Goal: Task Accomplishment & Management: Use online tool/utility

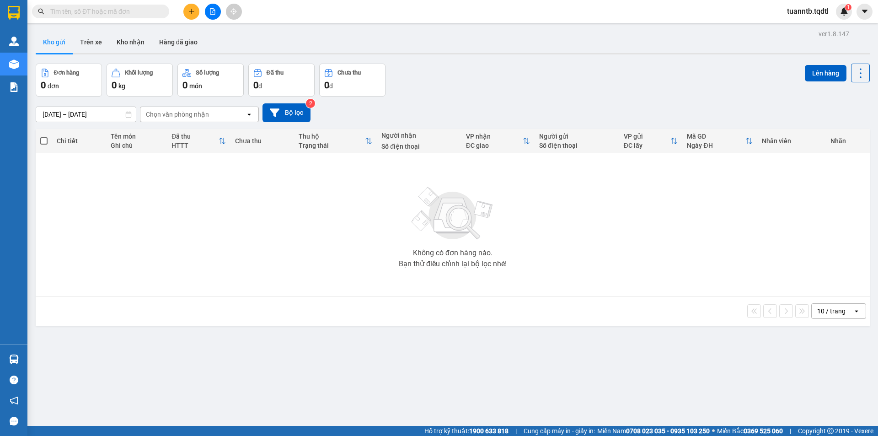
click at [214, 6] on button at bounding box center [213, 12] width 16 height 16
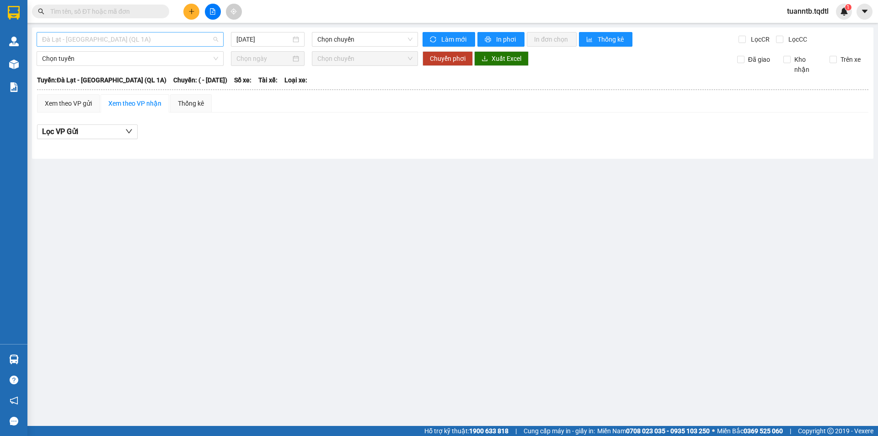
click at [171, 34] on span "Đà Lạt - [GEOGRAPHIC_DATA] (QL 1A)" at bounding box center [130, 39] width 176 height 14
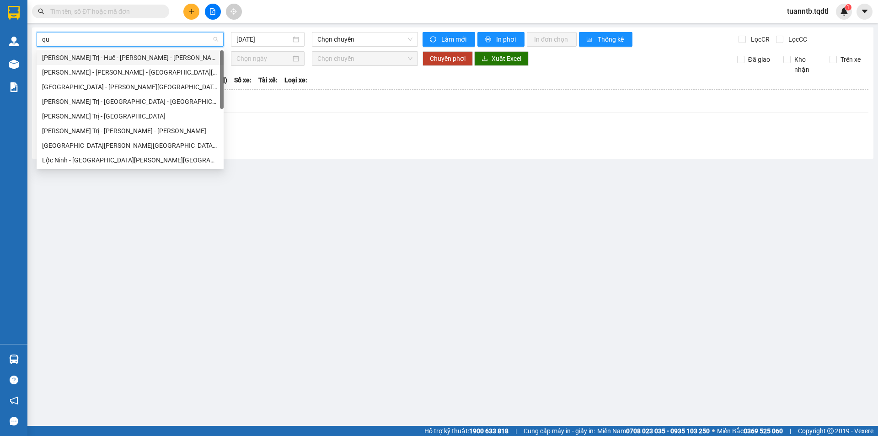
type input "qua"
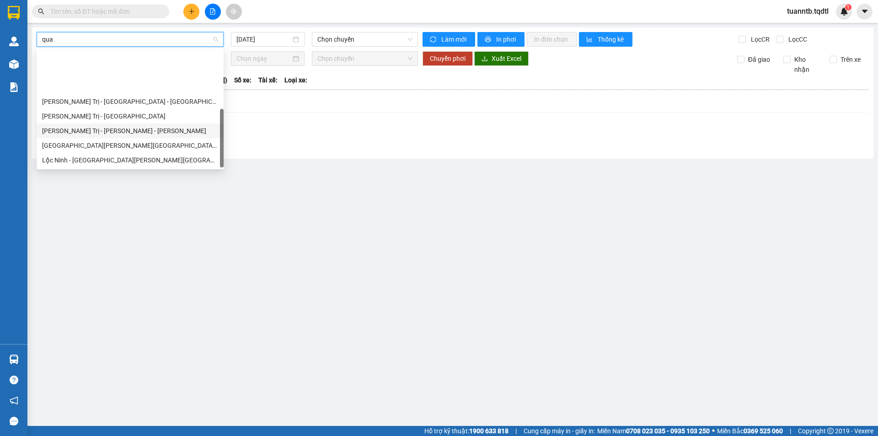
scroll to position [59, 0]
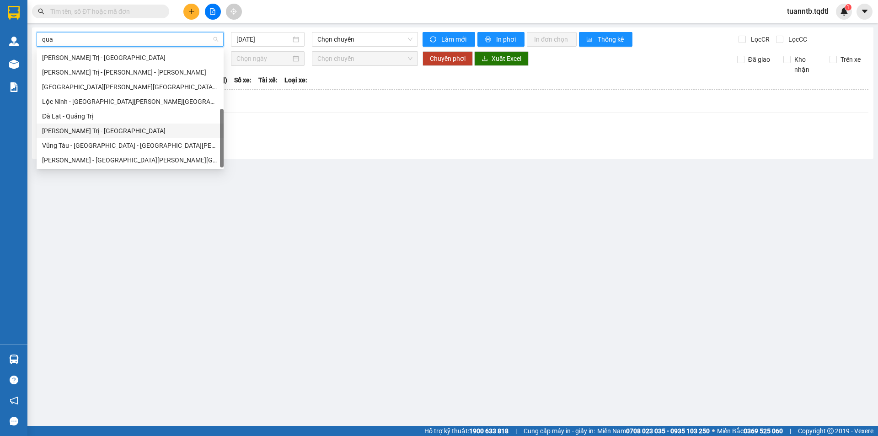
click at [111, 129] on div "[PERSON_NAME] Trị - [GEOGRAPHIC_DATA]" at bounding box center [130, 131] width 176 height 10
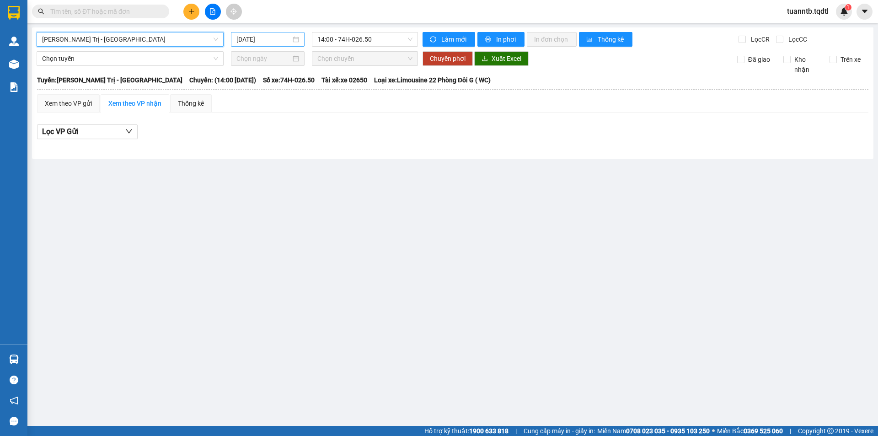
click at [276, 33] on div "[DATE]" at bounding box center [268, 39] width 74 height 15
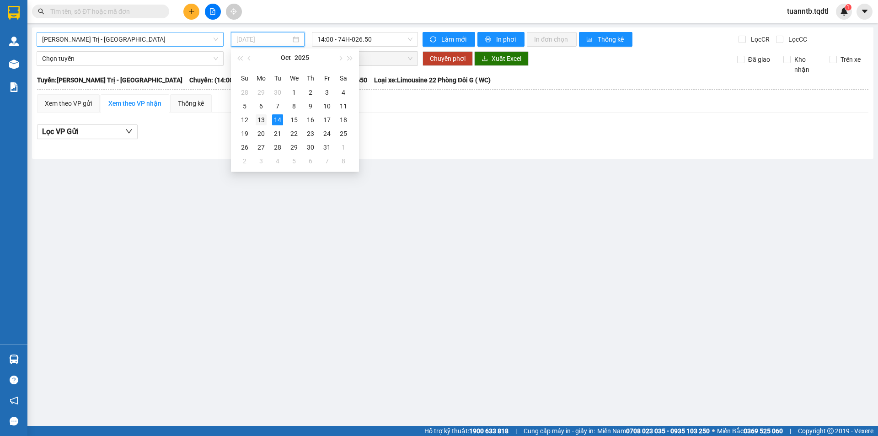
drag, startPoint x: 262, startPoint y: 122, endPoint x: 261, endPoint y: 141, distance: 19.3
click at [262, 122] on div "13" at bounding box center [261, 119] width 11 height 11
type input "[DATE]"
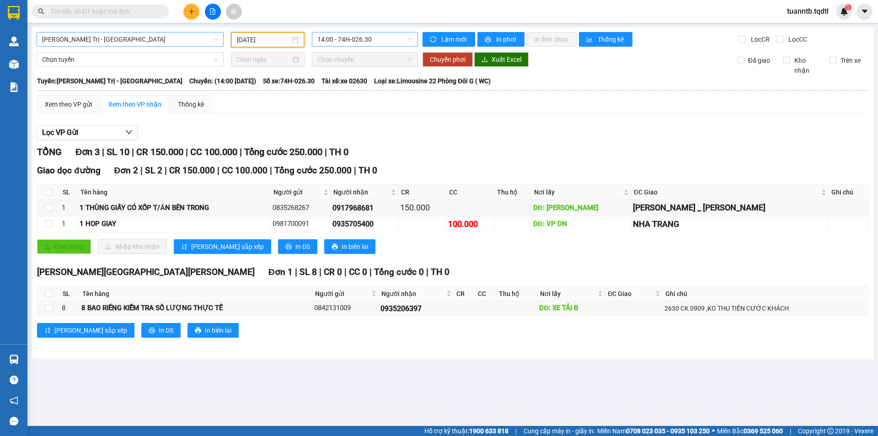
click at [346, 39] on span "14:00 - 74H-026.30" at bounding box center [364, 39] width 95 height 14
click at [164, 42] on span "[PERSON_NAME] Trị - [GEOGRAPHIC_DATA]" at bounding box center [130, 39] width 176 height 14
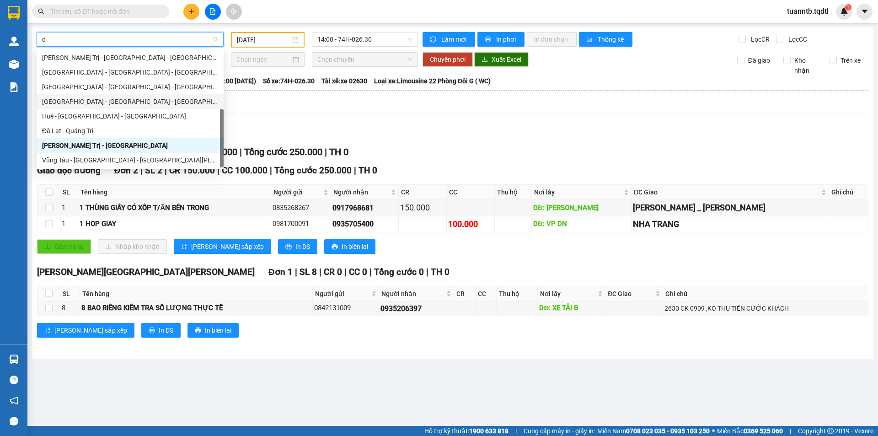
type input "da"
click at [85, 81] on div "[GEOGRAPHIC_DATA] - [GEOGRAPHIC_DATA] - [GEOGRAPHIC_DATA]" at bounding box center [130, 87] width 187 height 15
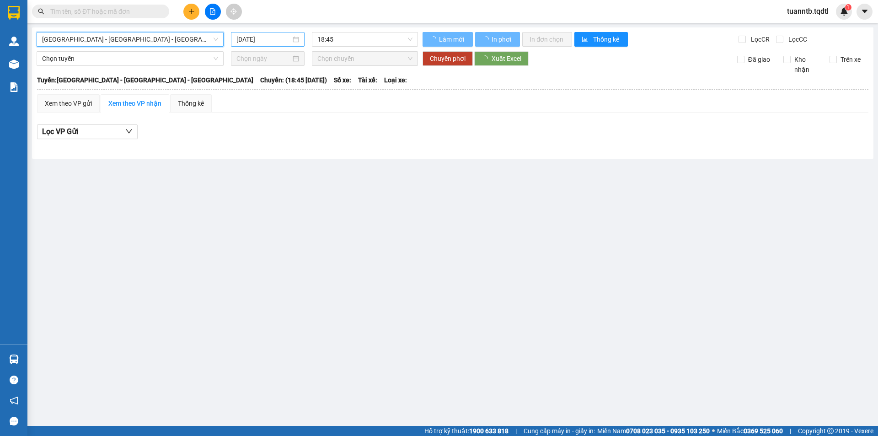
click at [264, 40] on input "[DATE]" at bounding box center [263, 39] width 54 height 10
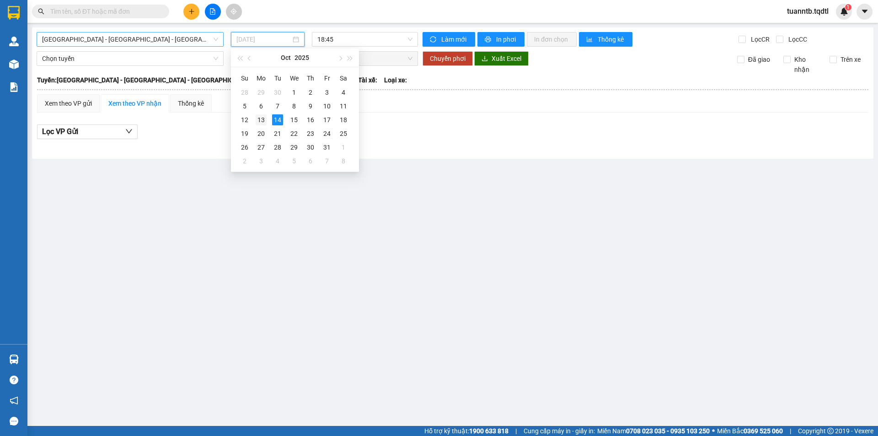
click at [265, 119] on div "13" at bounding box center [261, 119] width 11 height 11
type input "[DATE]"
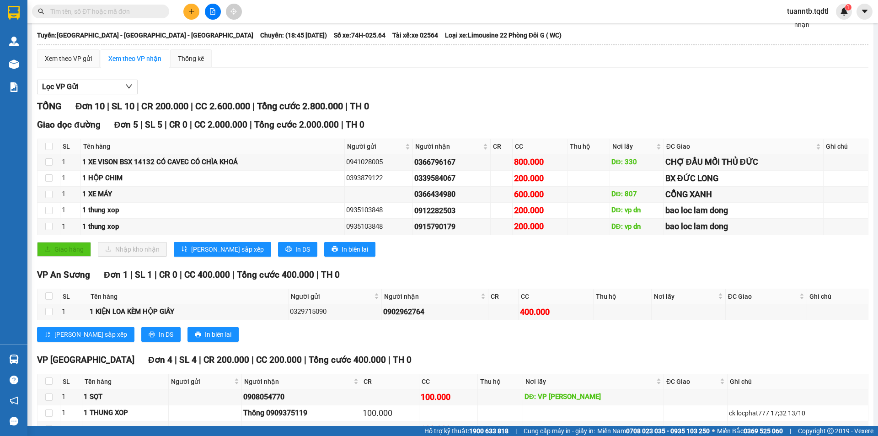
scroll to position [121, 0]
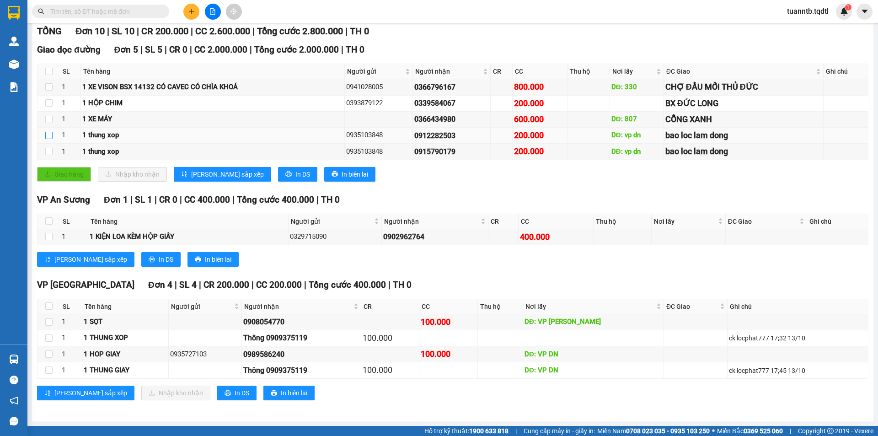
click at [50, 139] on input "checkbox" at bounding box center [48, 135] width 7 height 7
checkbox input "true"
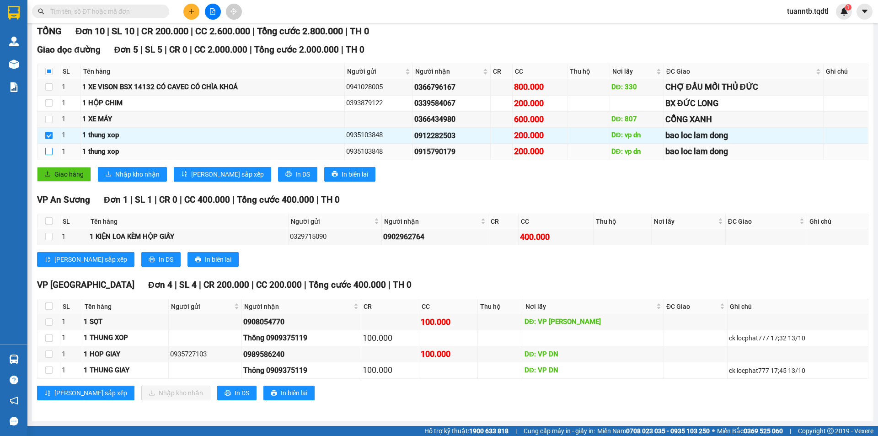
click at [48, 154] on input "checkbox" at bounding box center [48, 151] width 7 height 7
checkbox input "true"
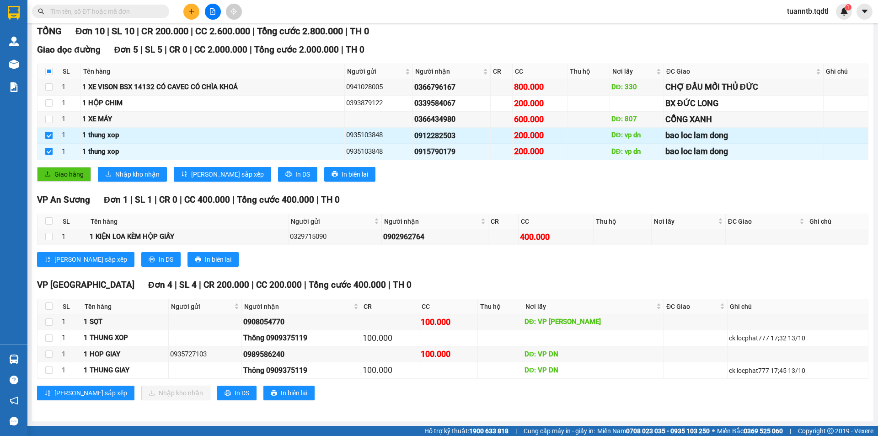
click at [48, 139] on input "checkbox" at bounding box center [48, 135] width 7 height 7
checkbox input "false"
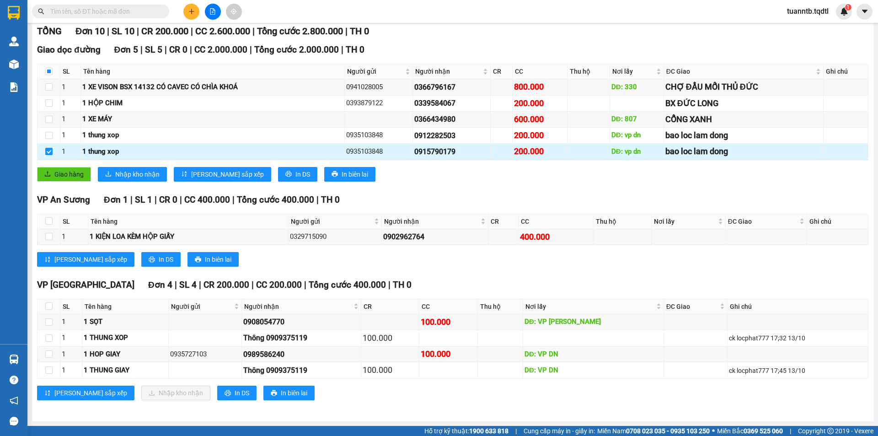
click at [46, 155] on label at bounding box center [48, 152] width 7 height 10
click at [46, 155] on input "checkbox" at bounding box center [48, 151] width 7 height 7
checkbox input "false"
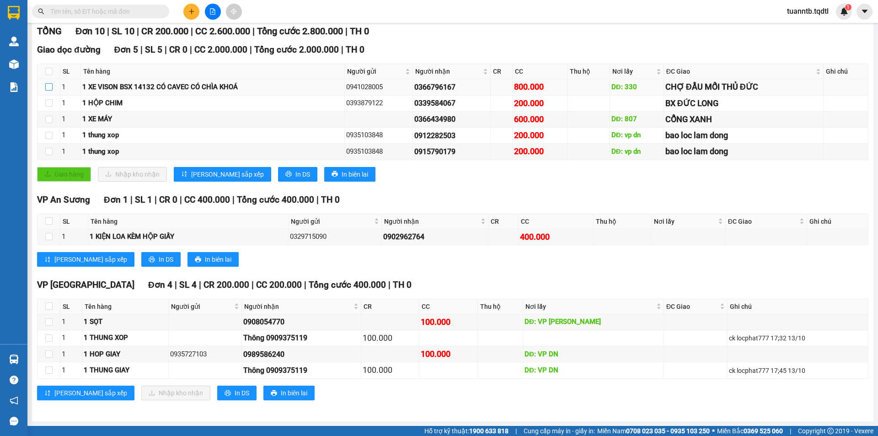
click at [52, 91] on input "checkbox" at bounding box center [48, 86] width 7 height 7
checkbox input "true"
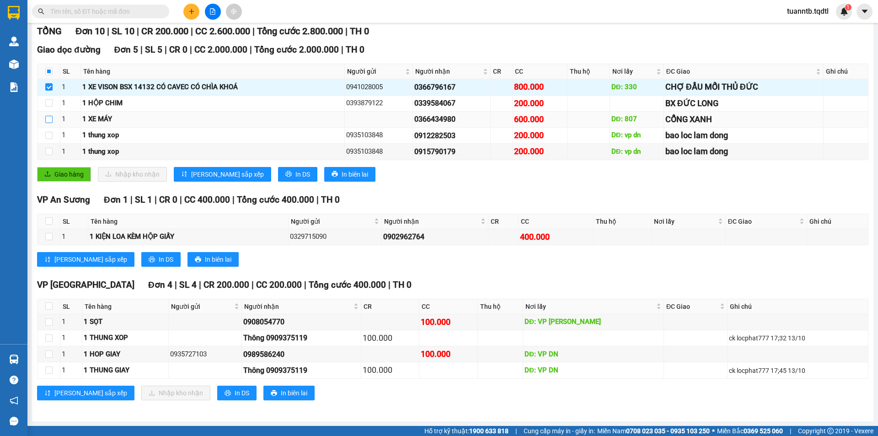
click at [47, 121] on input "checkbox" at bounding box center [48, 119] width 7 height 7
checkbox input "true"
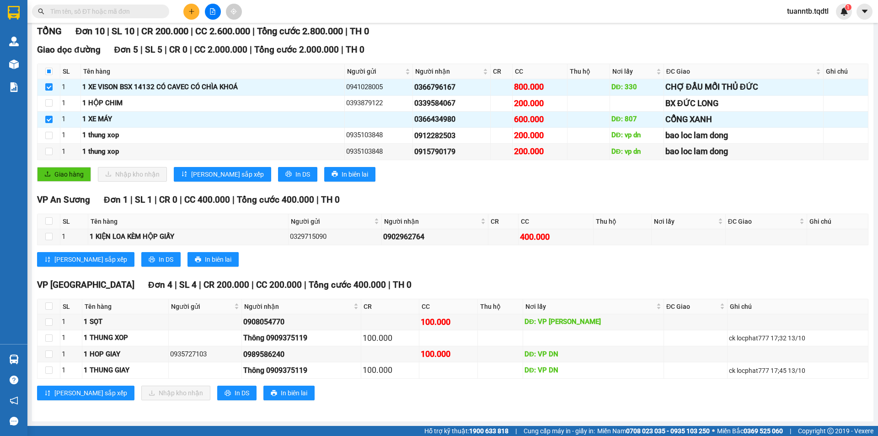
drag, startPoint x: 507, startPoint y: 412, endPoint x: 507, endPoint y: 407, distance: 5.0
click at [50, 220] on input "checkbox" at bounding box center [48, 220] width 7 height 7
checkbox input "true"
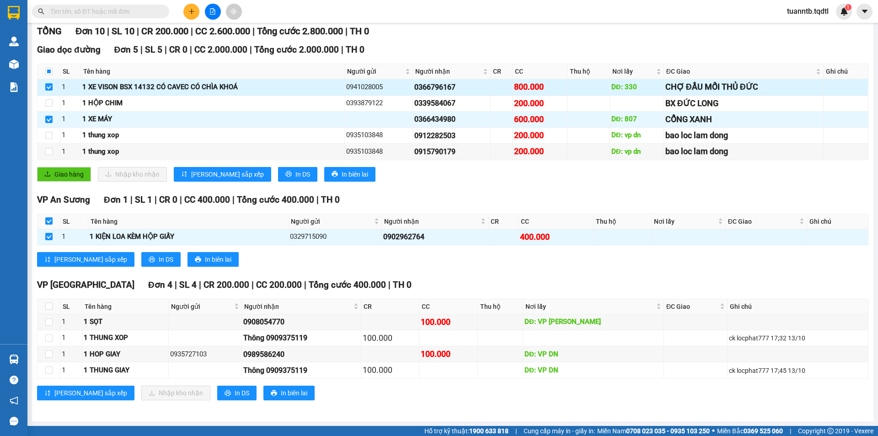
scroll to position [0, 0]
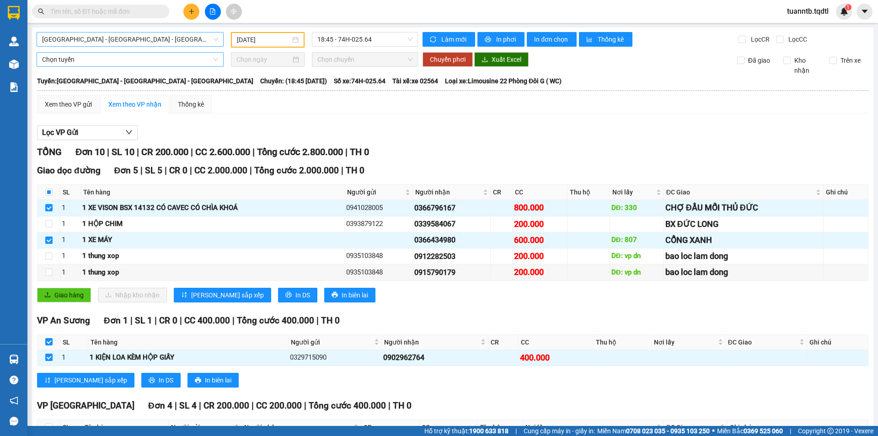
click at [91, 61] on span "Chọn tuyến" at bounding box center [130, 60] width 176 height 14
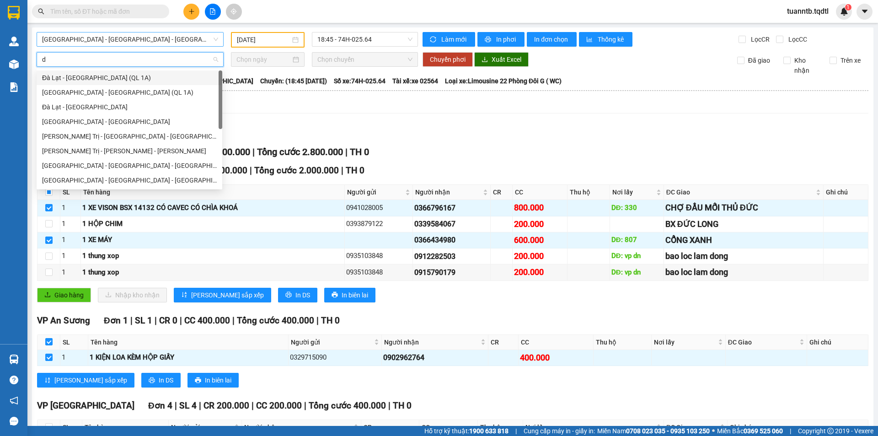
type input "da"
click at [89, 103] on div "Đà Lạt - [GEOGRAPHIC_DATA]" at bounding box center [129, 107] width 175 height 10
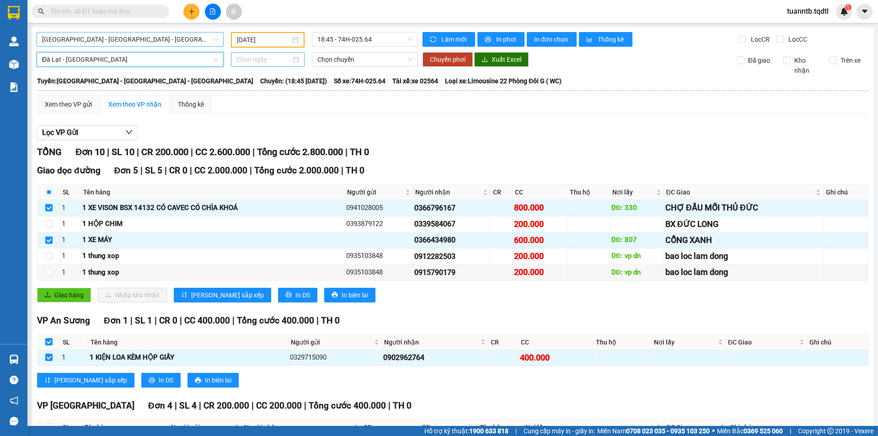
click at [246, 59] on input at bounding box center [263, 59] width 54 height 10
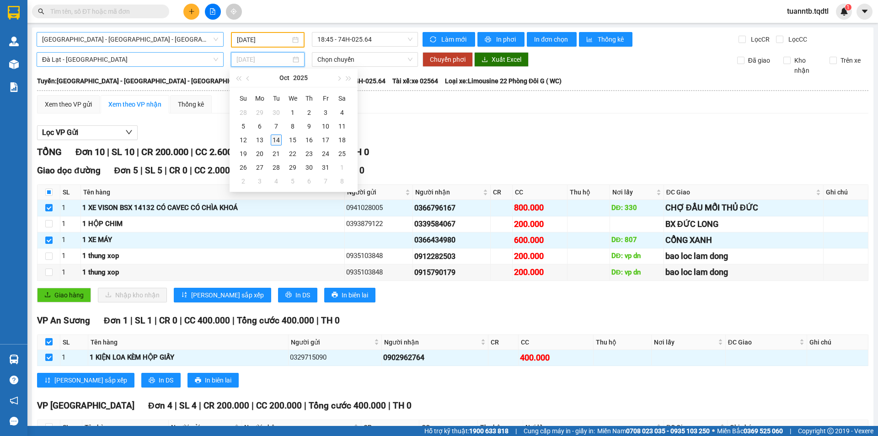
type input "[DATE]"
click at [277, 139] on div "14" at bounding box center [276, 139] width 11 height 11
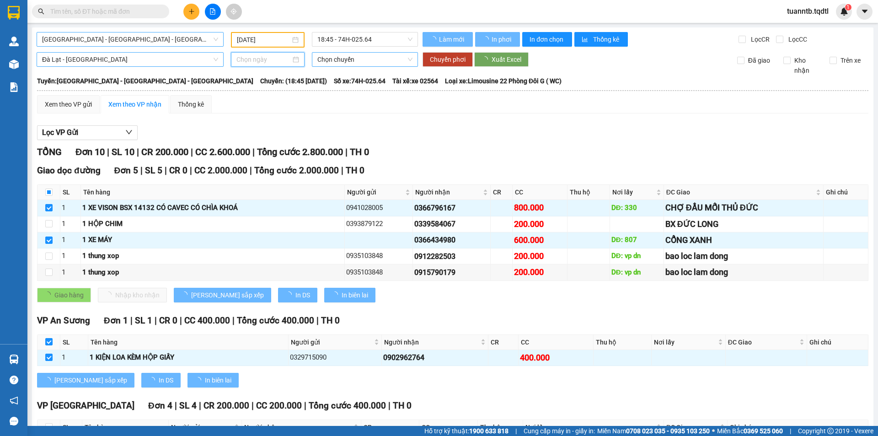
type input "[DATE]"
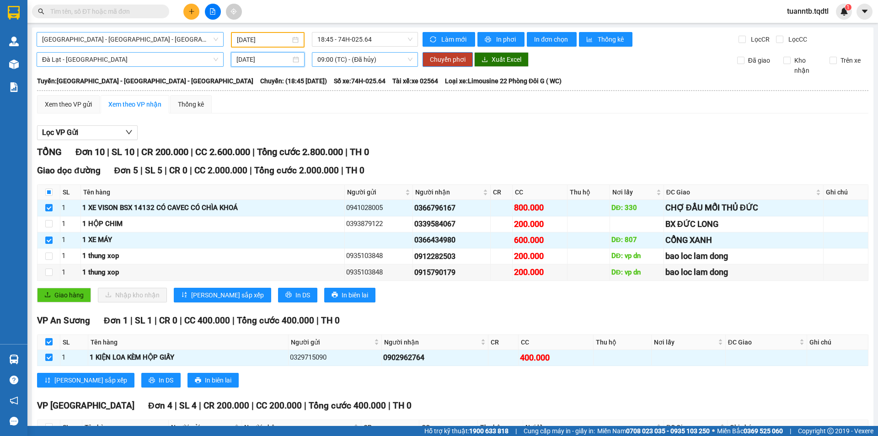
click at [357, 60] on span "09:00 (TC) - (Đã hủy)" at bounding box center [364, 60] width 95 height 14
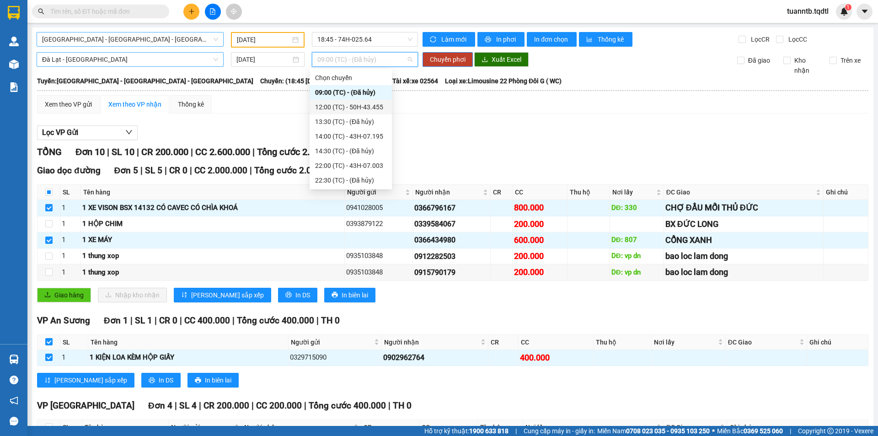
click at [367, 106] on div "12:00 (TC) - 50H-43.455" at bounding box center [350, 107] width 71 height 10
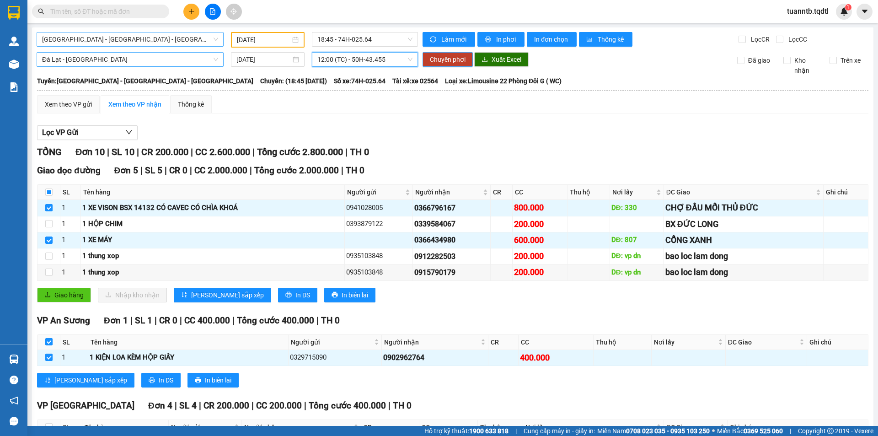
click at [430, 60] on span "Chuyển phơi" at bounding box center [448, 59] width 36 height 10
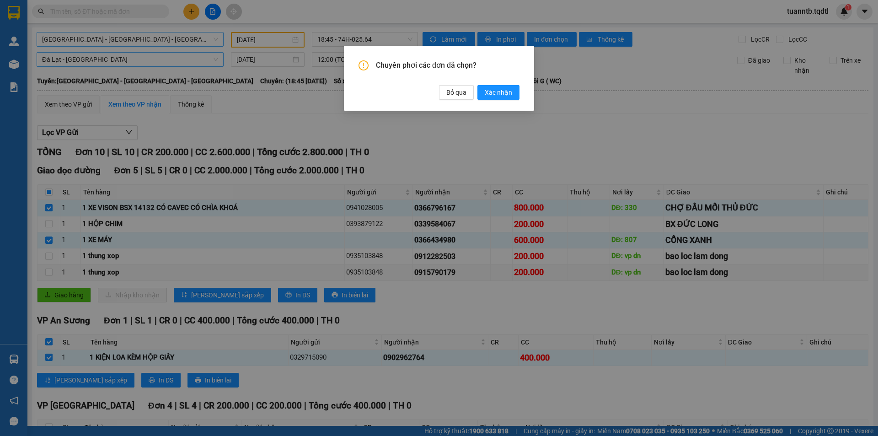
drag, startPoint x: 503, startPoint y: 96, endPoint x: 565, endPoint y: 119, distance: 65.4
click at [504, 96] on span "Xác nhận" at bounding box center [498, 92] width 27 height 10
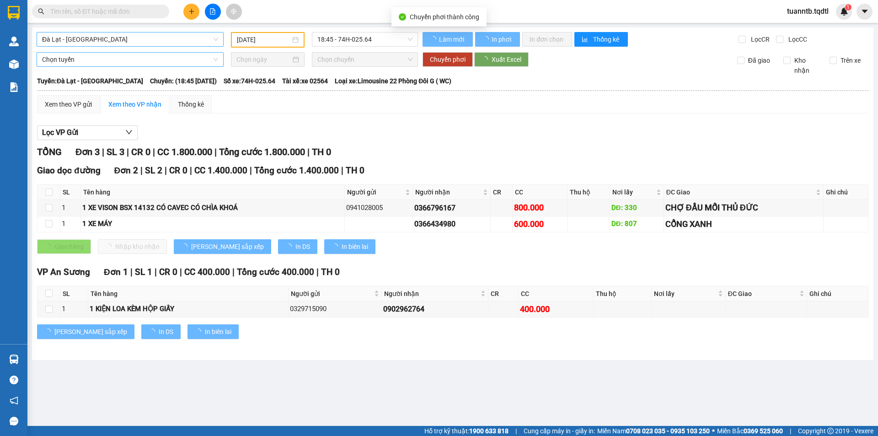
checkbox input "false"
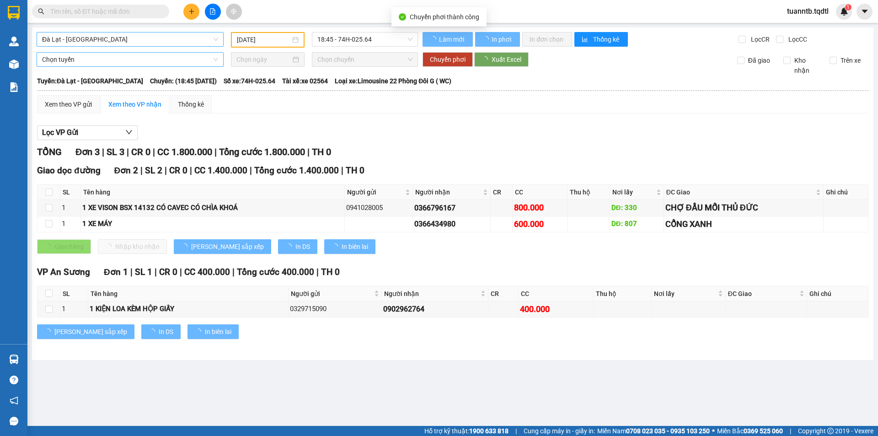
type input "[DATE]"
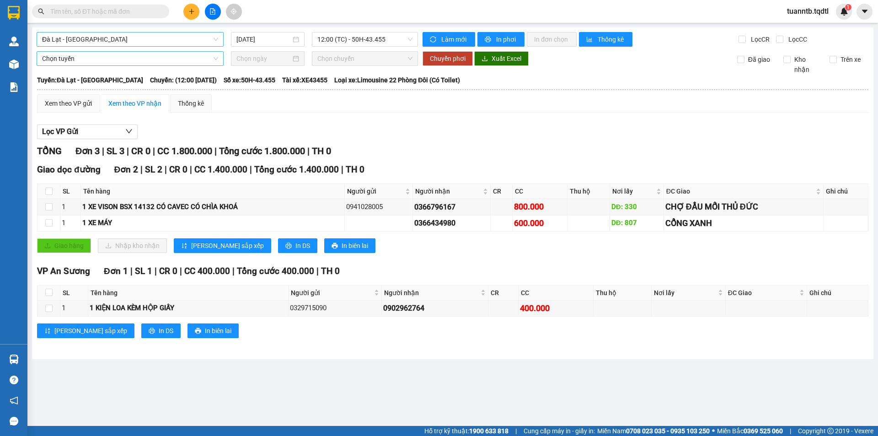
click at [103, 37] on span "Đà Lạt - [GEOGRAPHIC_DATA]" at bounding box center [130, 39] width 176 height 14
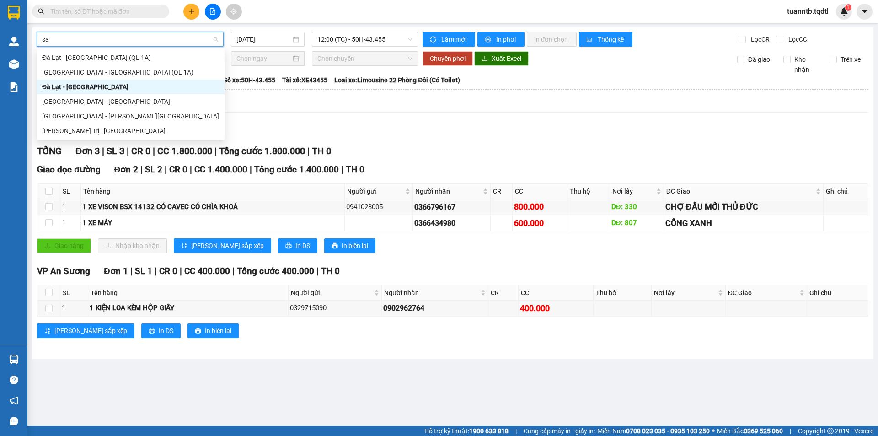
type input "sai"
click at [66, 101] on div "[GEOGRAPHIC_DATA] - [GEOGRAPHIC_DATA]" at bounding box center [130, 101] width 177 height 10
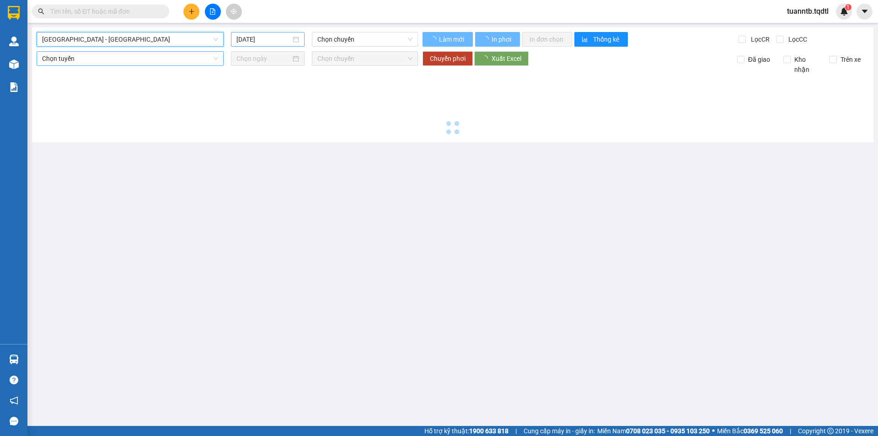
click at [256, 39] on input "[DATE]" at bounding box center [263, 39] width 54 height 10
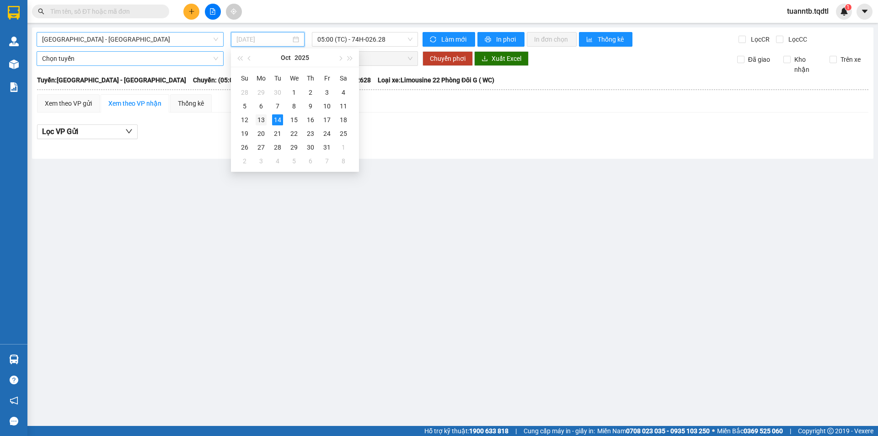
click at [265, 122] on div "13" at bounding box center [261, 119] width 11 height 11
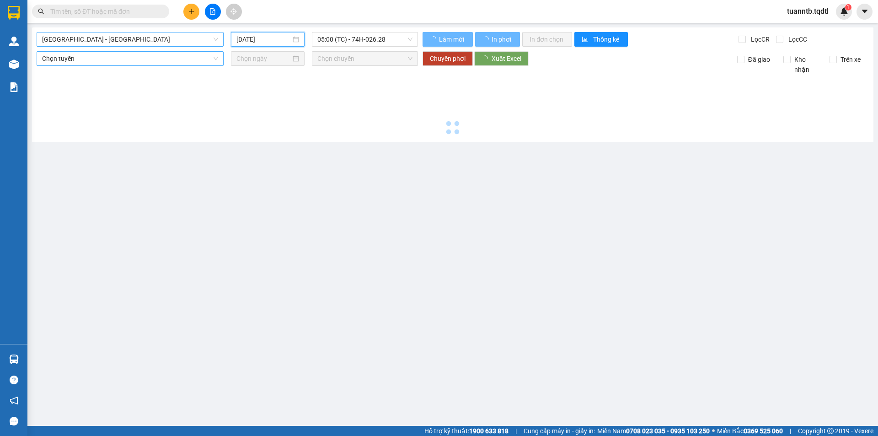
type input "[DATE]"
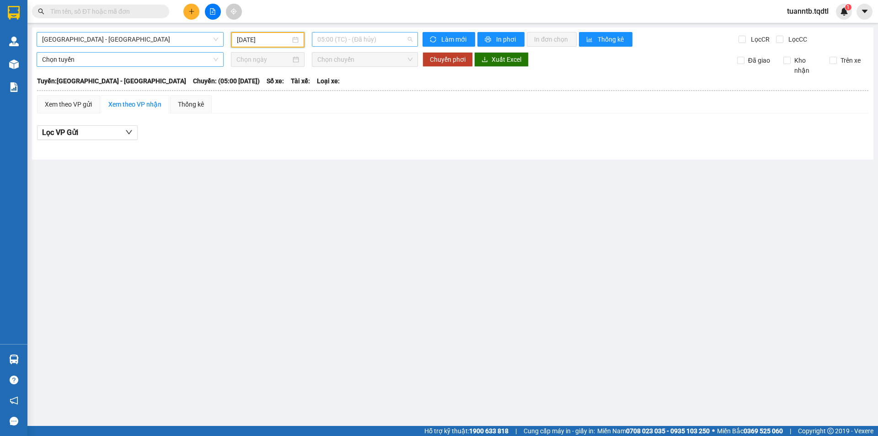
click at [349, 41] on span "05:00 (TC) - (Đã hủy)" at bounding box center [364, 39] width 95 height 14
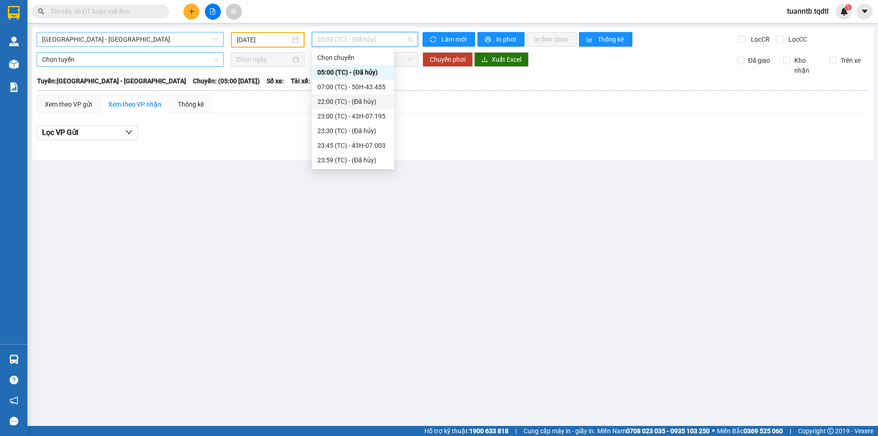
click at [366, 89] on div "07:00 (TC) - 50H-43.455" at bounding box center [352, 87] width 71 height 10
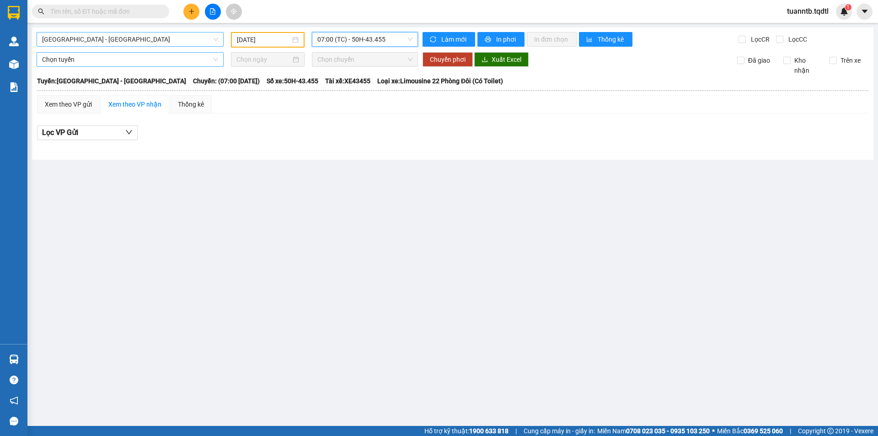
click at [368, 60] on span "Chọn chuyến" at bounding box center [364, 60] width 95 height 14
click at [367, 47] on div "07:00 07:00 (TC) - 50H-43.455" at bounding box center [364, 40] width 113 height 16
click at [367, 43] on span "07:00 (TC) - 50H-43.455" at bounding box center [364, 39] width 95 height 14
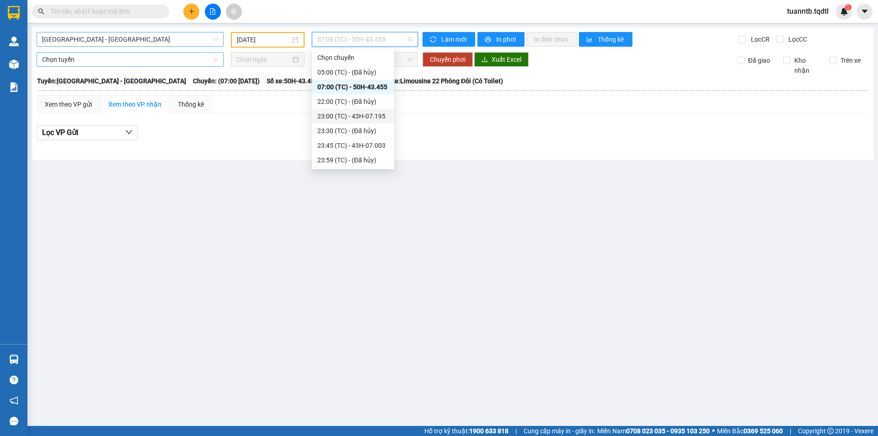
click at [372, 116] on div "23:00 (TC) - 43H-07.195" at bounding box center [352, 116] width 71 height 10
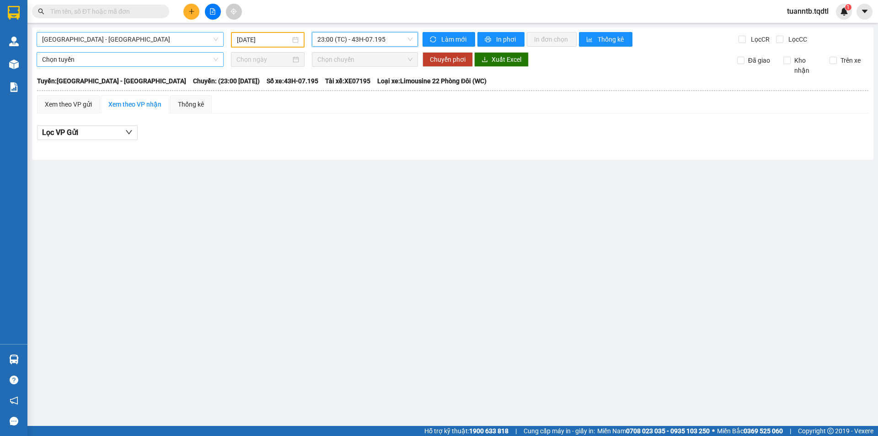
click at [364, 35] on span "23:00 (TC) - 43H-07.195" at bounding box center [364, 39] width 95 height 14
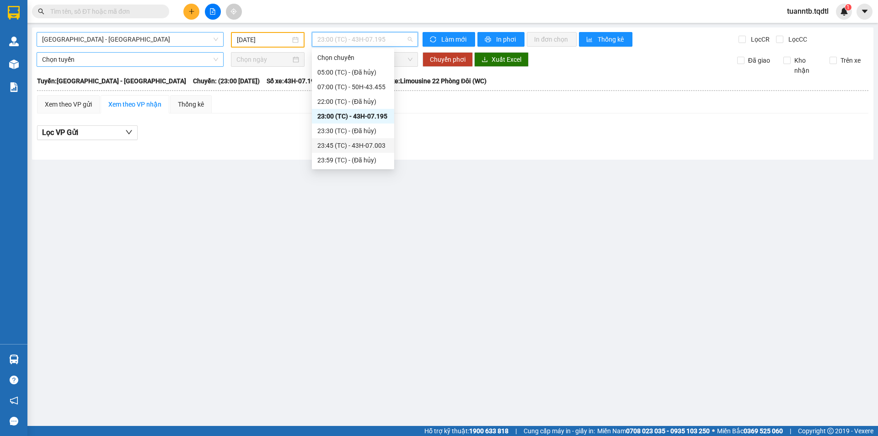
click at [377, 146] on div "23:45 (TC) - 43H-07.003" at bounding box center [352, 145] width 71 height 10
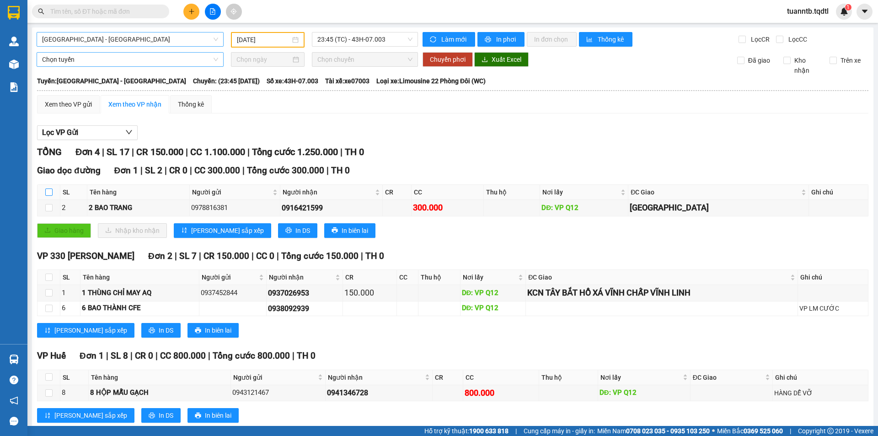
click at [51, 190] on input "checkbox" at bounding box center [48, 191] width 7 height 7
checkbox input "true"
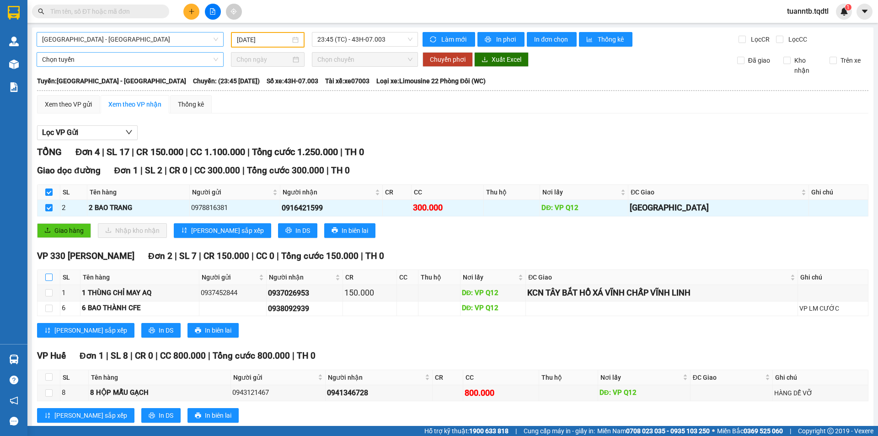
click at [49, 280] on input "checkbox" at bounding box center [48, 276] width 7 height 7
checkbox input "true"
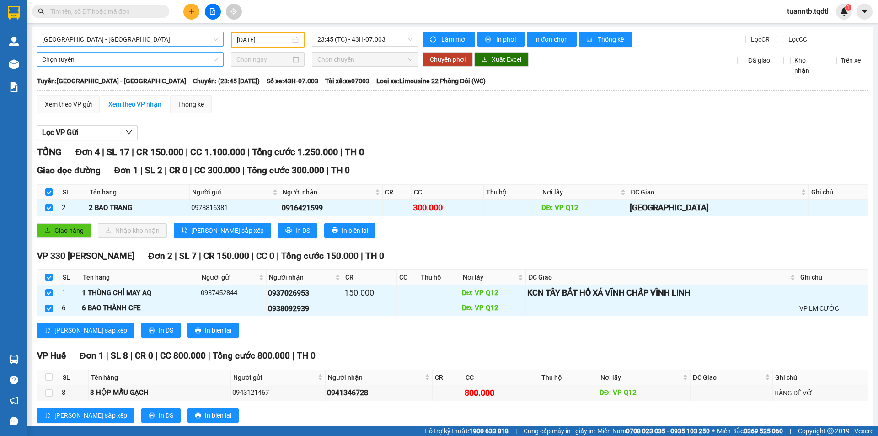
scroll to position [22, 0]
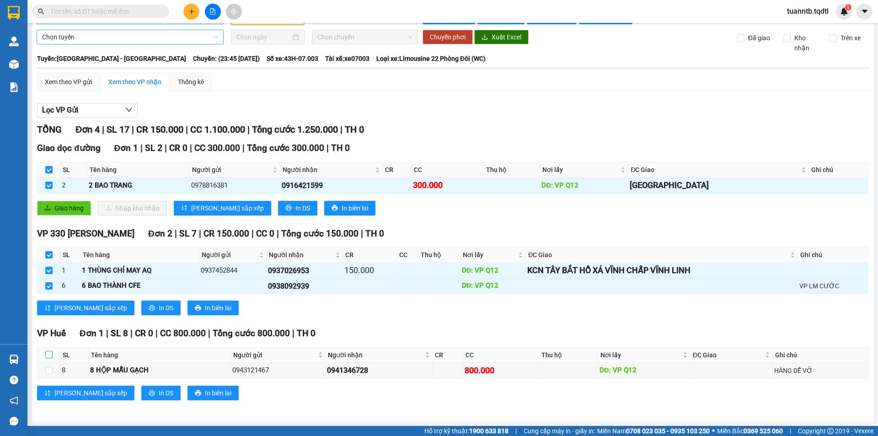
click at [52, 358] on input "checkbox" at bounding box center [48, 354] width 7 height 7
checkbox input "true"
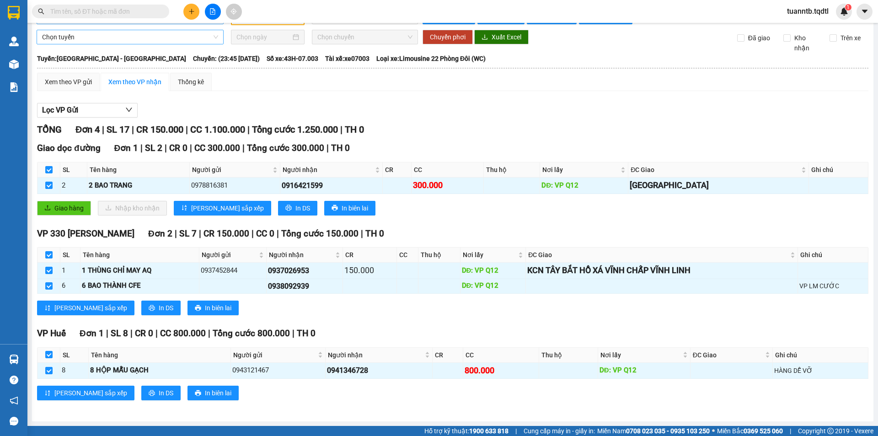
scroll to position [0, 0]
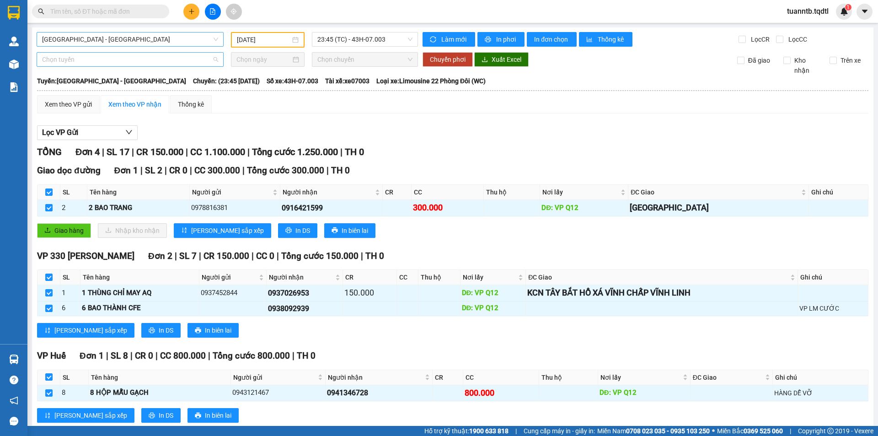
click at [60, 60] on span "Chọn tuyến" at bounding box center [130, 60] width 176 height 14
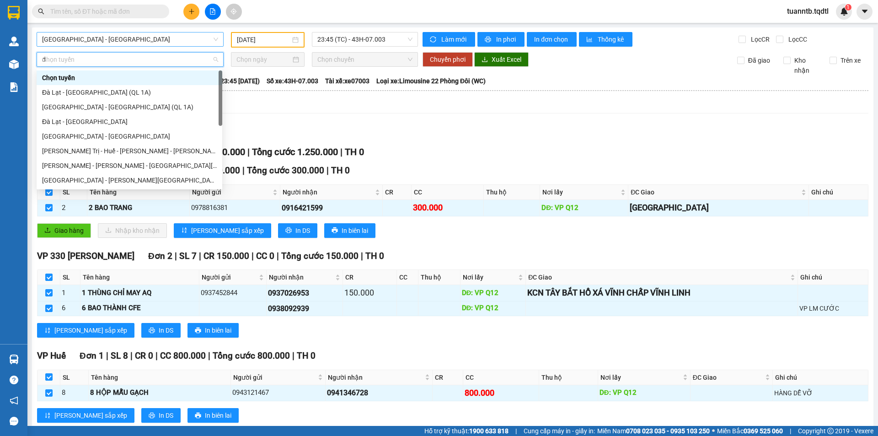
type input "da"
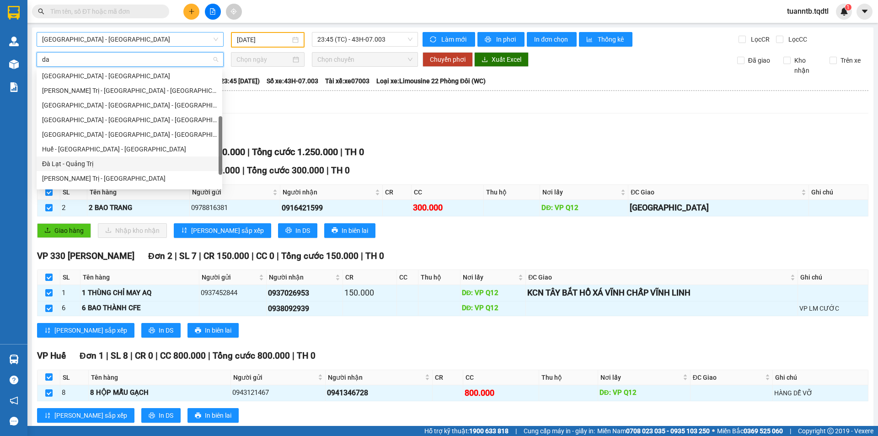
click at [67, 160] on div "Đà Lạt - Quảng Trị" at bounding box center [129, 164] width 175 height 10
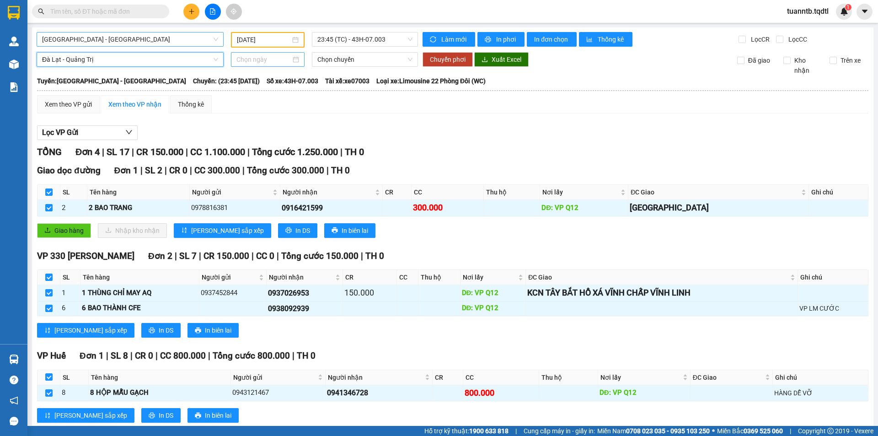
click at [256, 55] on input at bounding box center [263, 59] width 54 height 10
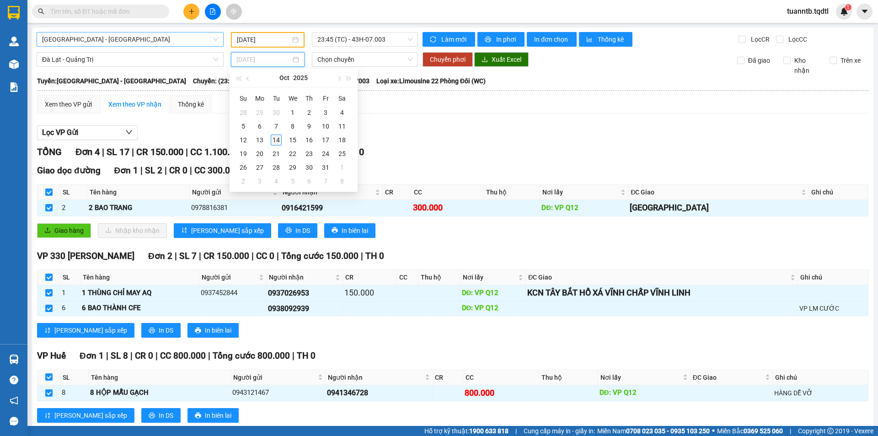
type input "[DATE]"
click at [277, 144] on div "14" at bounding box center [276, 139] width 11 height 11
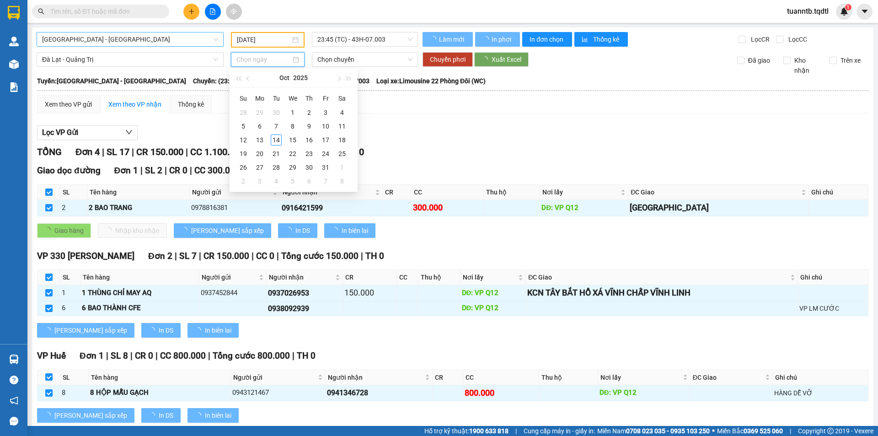
type input "[DATE]"
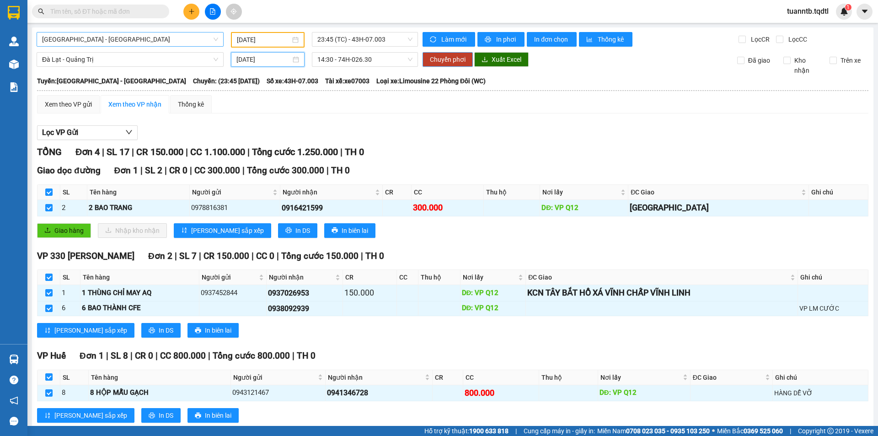
click at [447, 62] on span "Chuyển phơi" at bounding box center [448, 59] width 36 height 10
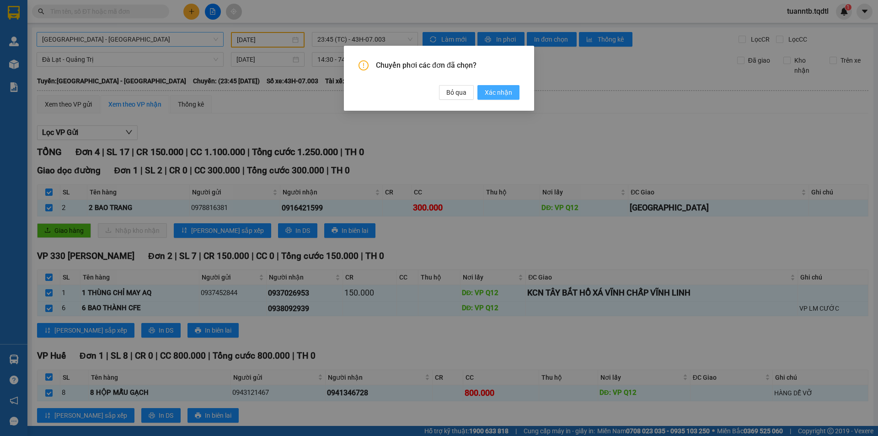
click at [494, 89] on span "Xác nhận" at bounding box center [498, 92] width 27 height 10
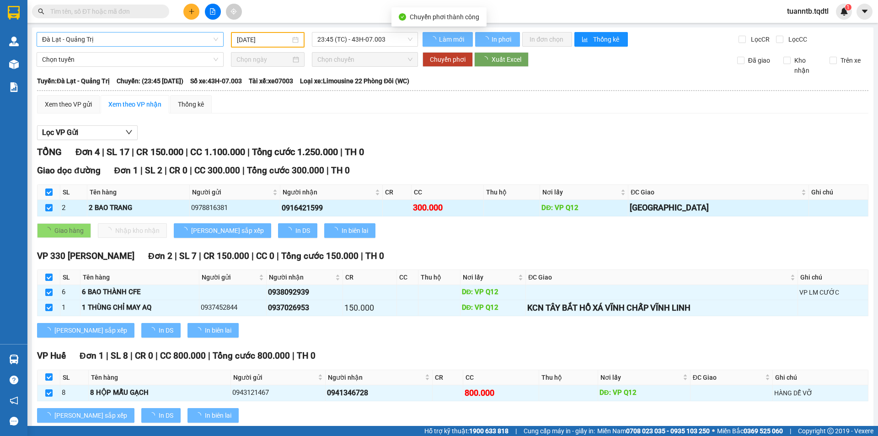
type input "[DATE]"
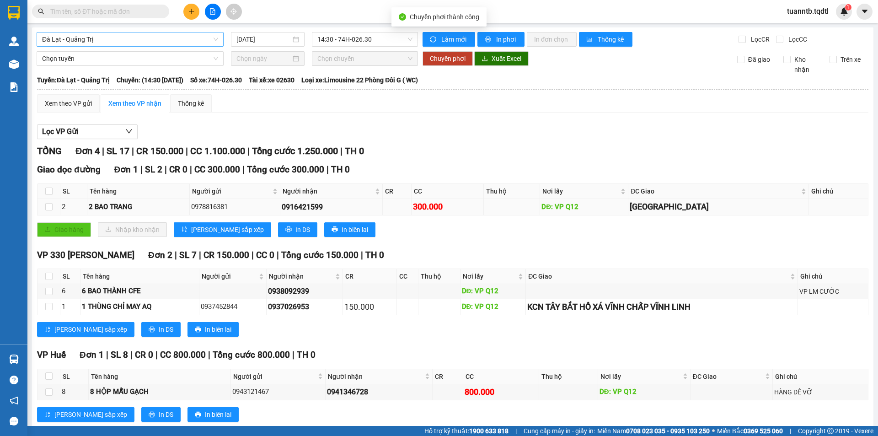
checkbox input "false"
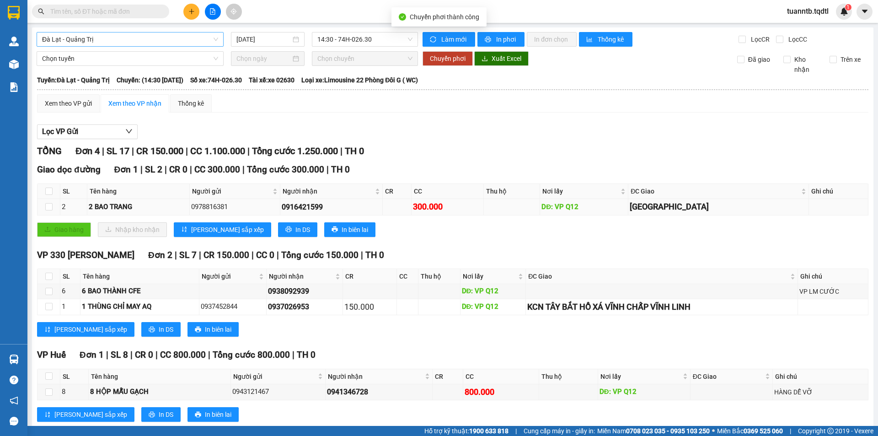
checkbox input "false"
click at [182, 33] on span "Đà Lạt - Quảng Trị" at bounding box center [130, 39] width 176 height 14
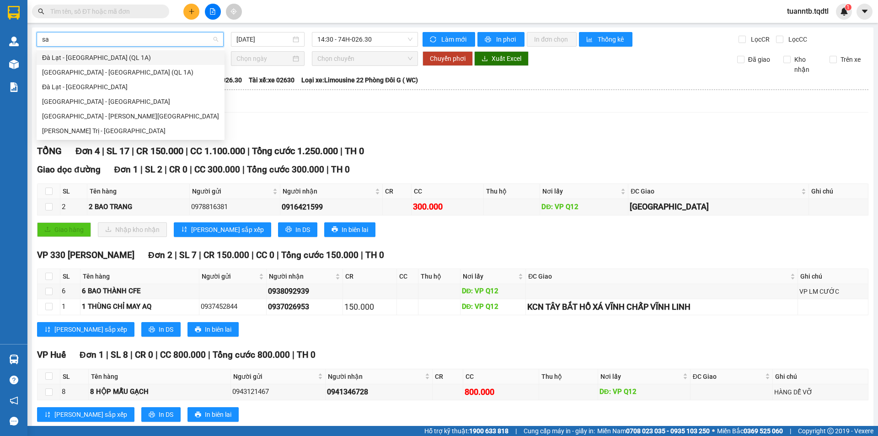
type input "sai"
click at [132, 98] on div "[GEOGRAPHIC_DATA] - [GEOGRAPHIC_DATA]" at bounding box center [130, 101] width 177 height 10
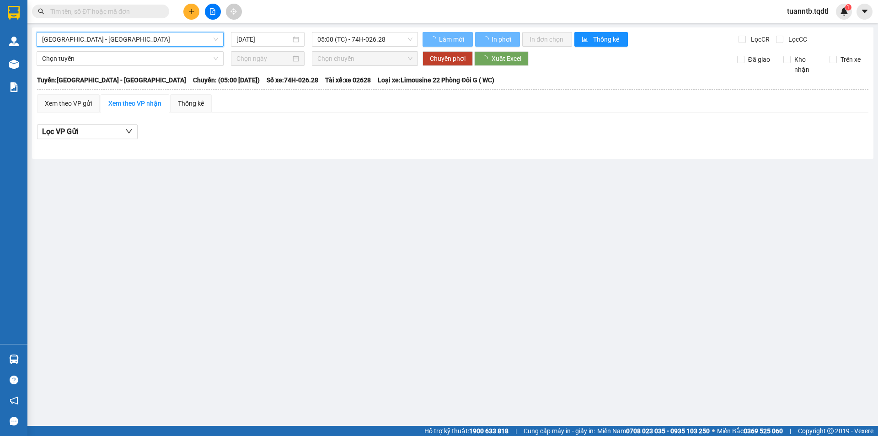
click at [267, 41] on input "[DATE]" at bounding box center [263, 39] width 54 height 10
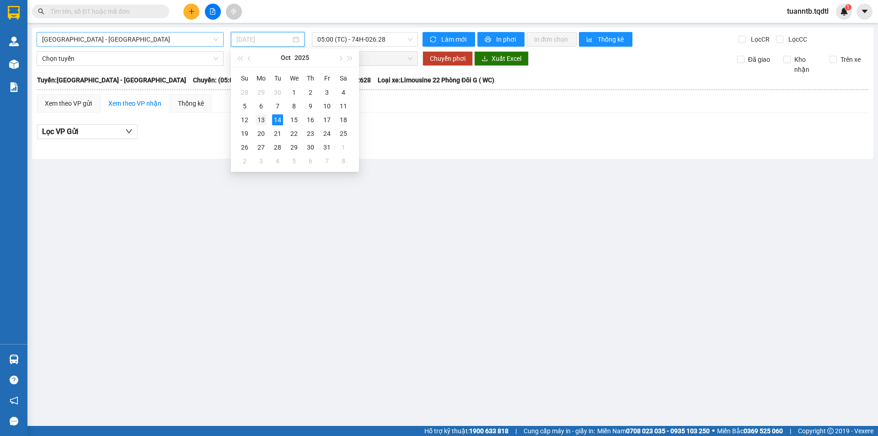
click at [266, 120] on div "13" at bounding box center [261, 119] width 11 height 11
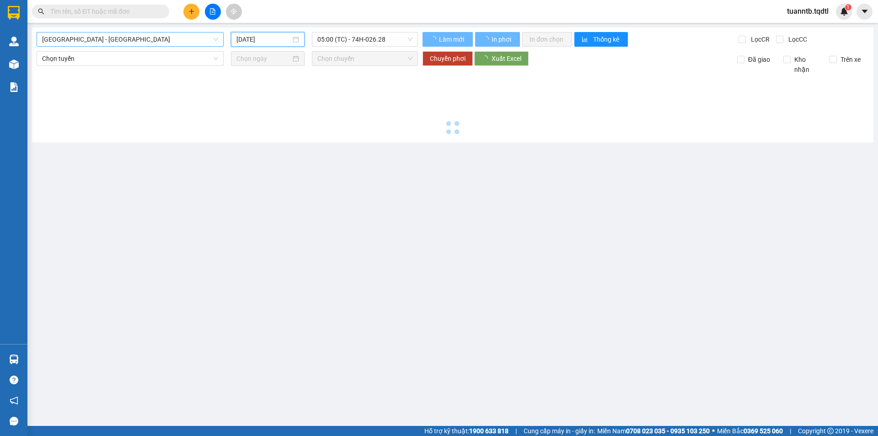
type input "[DATE]"
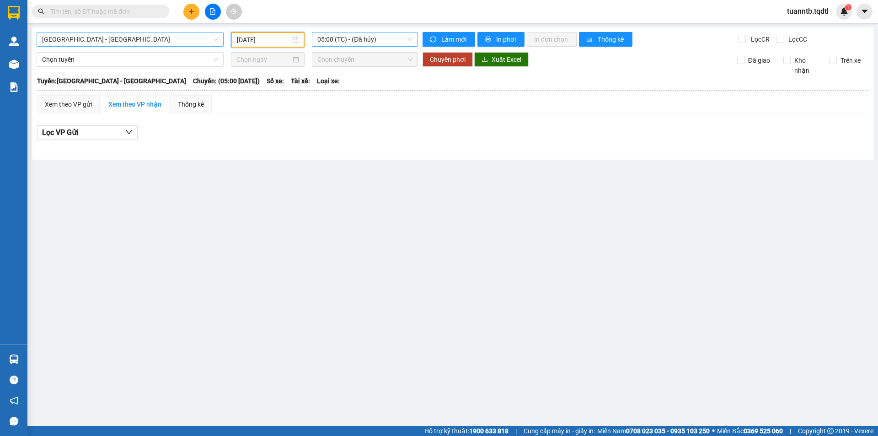
click at [382, 39] on span "05:00 (TC) - (Đã hủy)" at bounding box center [364, 39] width 95 height 14
